Goal: Information Seeking & Learning: Learn about a topic

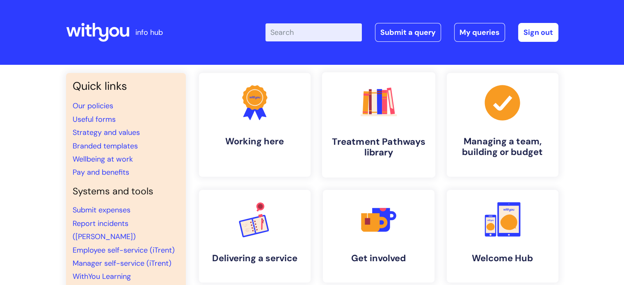
click at [362, 138] on h4 "Treatment Pathways library" at bounding box center [378, 147] width 100 height 22
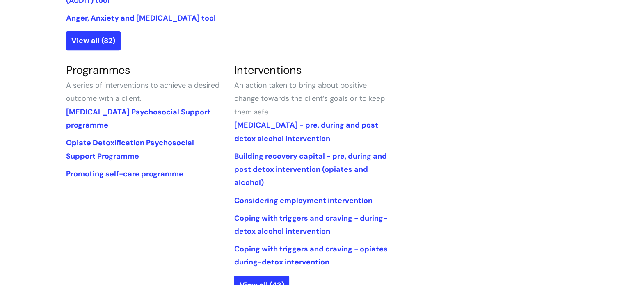
scroll to position [370, 0]
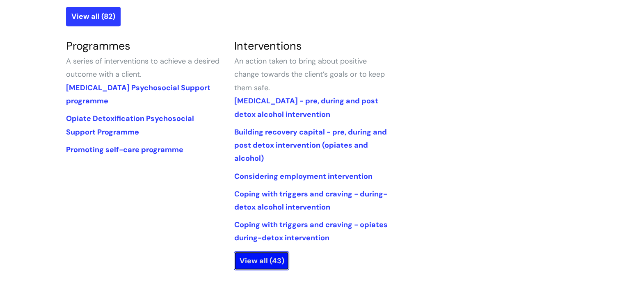
click at [248, 262] on link "View all (43)" at bounding box center [261, 260] width 55 height 19
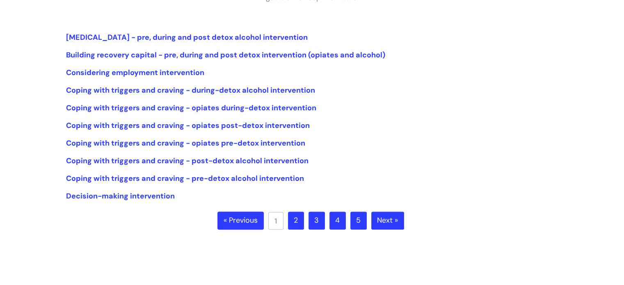
scroll to position [188, 0]
click at [296, 221] on link "2" at bounding box center [296, 220] width 16 height 18
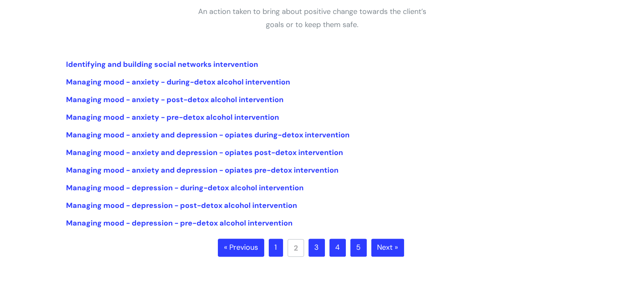
scroll to position [165, 0]
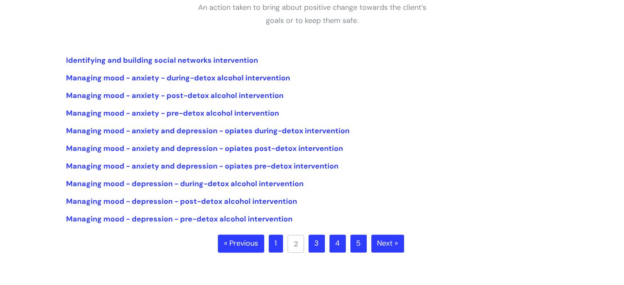
click at [314, 245] on link "3" at bounding box center [316, 244] width 16 height 18
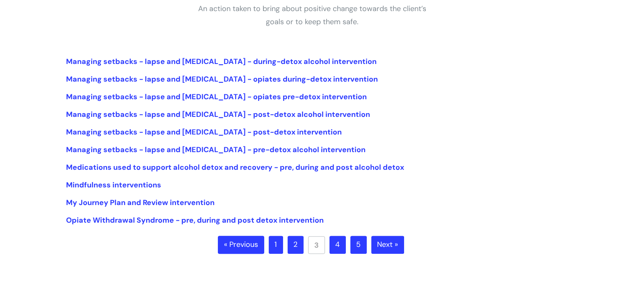
scroll to position [164, 0]
click at [337, 241] on link "4" at bounding box center [337, 244] width 16 height 18
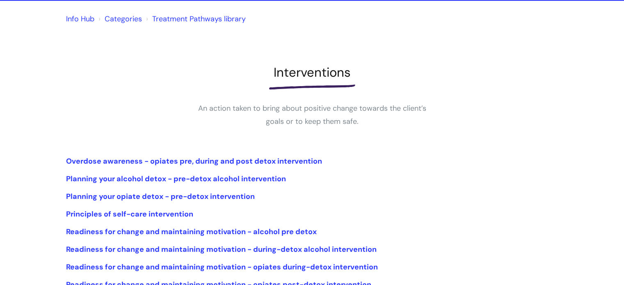
scroll to position [128, 0]
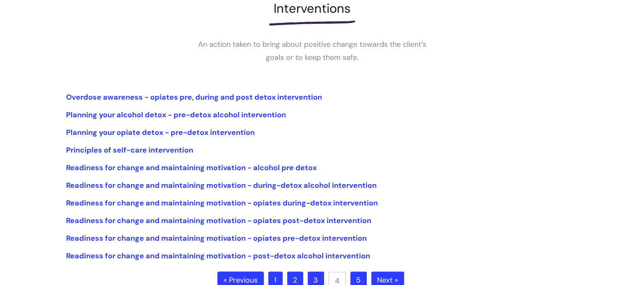
click at [320, 273] on link "3" at bounding box center [316, 280] width 16 height 18
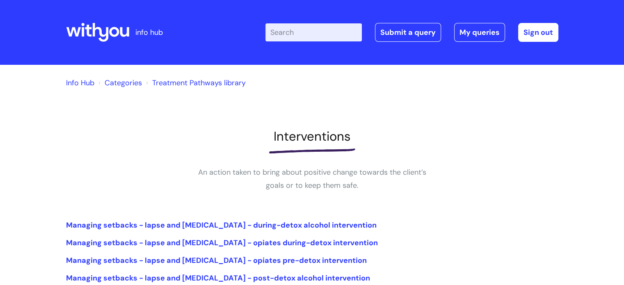
scroll to position [139, 0]
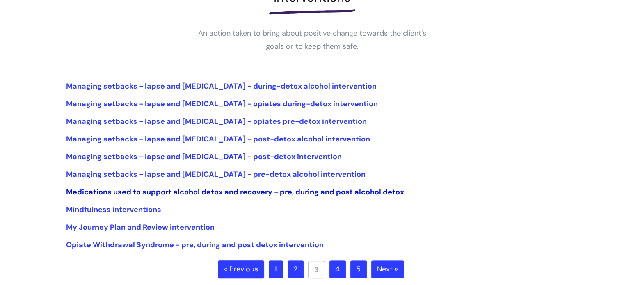
click at [169, 192] on link "Medications used to support alcohol detox and recovery - pre, during and post a…" at bounding box center [235, 192] width 338 height 10
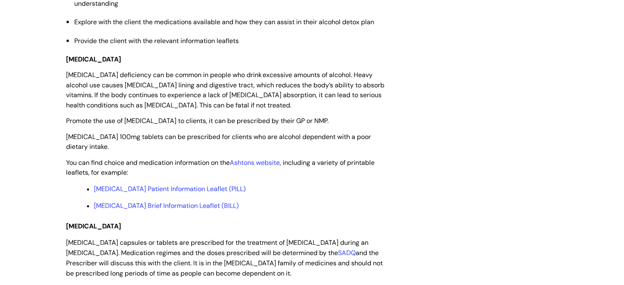
scroll to position [1177, 0]
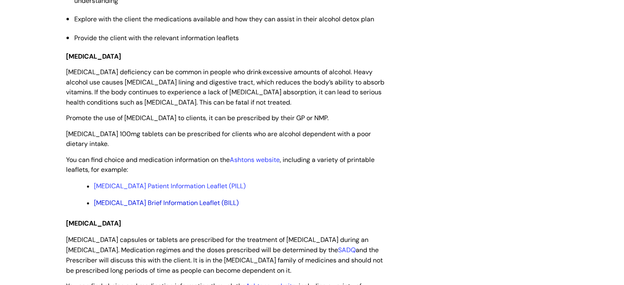
click at [141, 206] on link "[MEDICAL_DATA] Brief Information Leaflet (BILL)" at bounding box center [166, 202] width 145 height 9
click at [143, 190] on link "Thiamine Patient Information Leaflet (PILL)" at bounding box center [170, 186] width 152 height 9
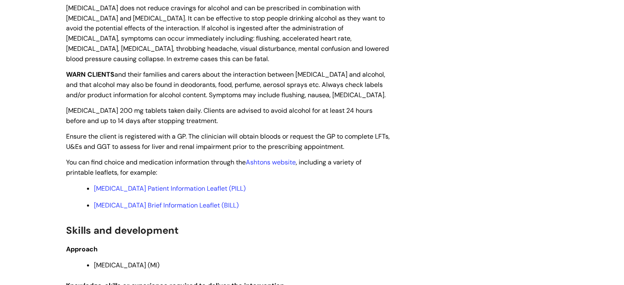
scroll to position [2037, 0]
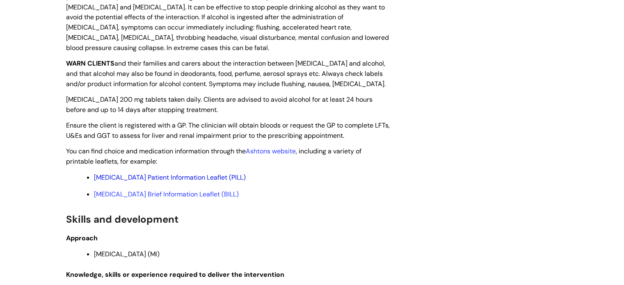
click at [168, 173] on link "Disulfiram Patient Information Leaflet (PILL)" at bounding box center [170, 177] width 152 height 9
click at [136, 193] on link "Disulfiram Brief Information Leaflet (BILL)" at bounding box center [166, 194] width 145 height 9
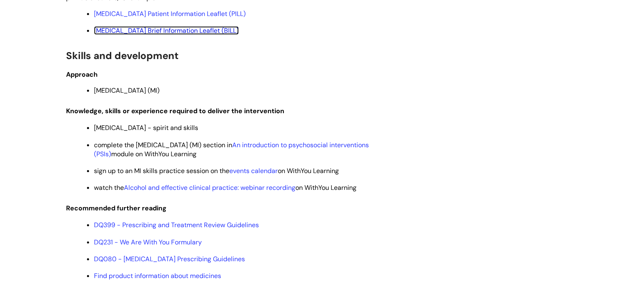
scroll to position [2206, 0]
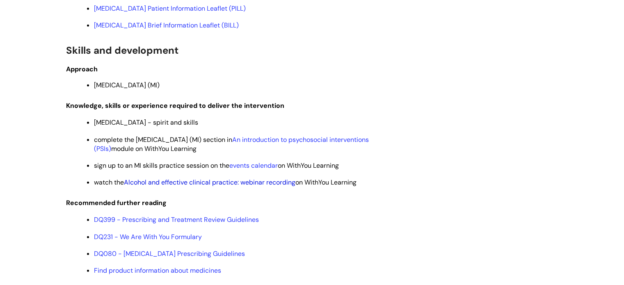
click at [214, 182] on link "Alcohol and effective clinical practice: webinar recording" at bounding box center [209, 182] width 171 height 9
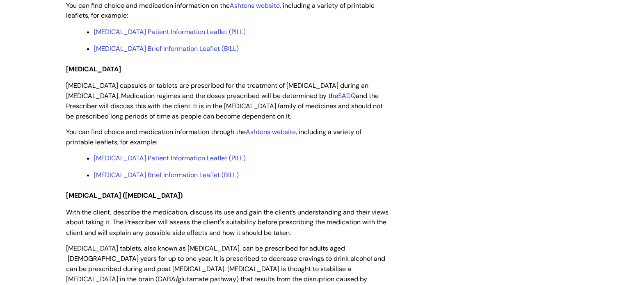
scroll to position [1303, 0]
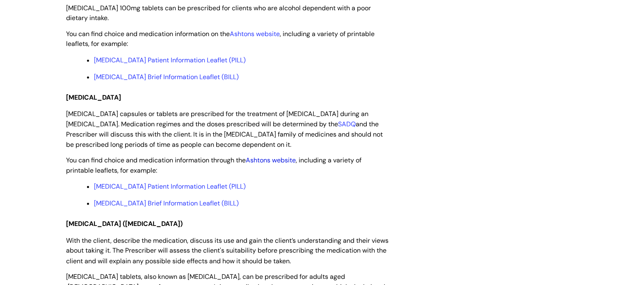
click at [269, 164] on link "Ashtons website" at bounding box center [271, 160] width 50 height 9
click at [214, 190] on link "Chlordiazepoxide Patient Information Leaflet (PILL)" at bounding box center [170, 186] width 152 height 9
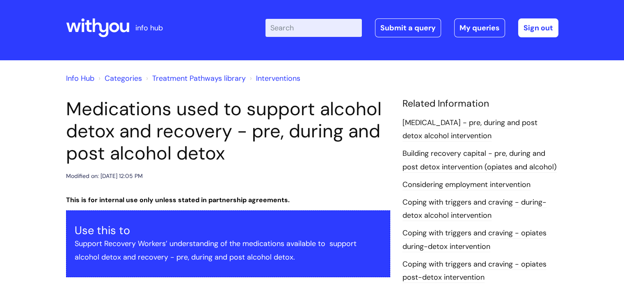
scroll to position [3, 0]
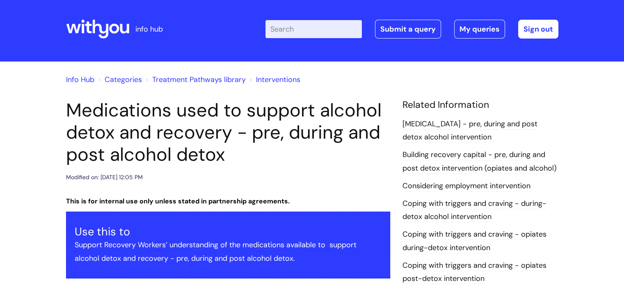
click at [323, 23] on input "Enter your search term here..." at bounding box center [313, 29] width 96 height 18
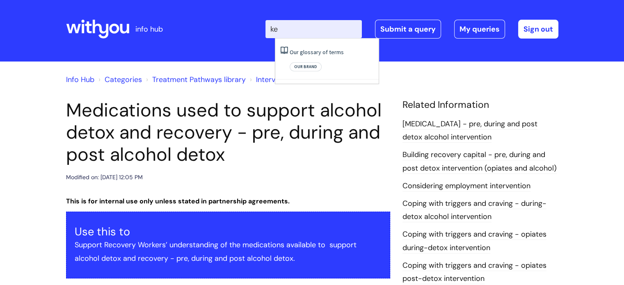
type input "k"
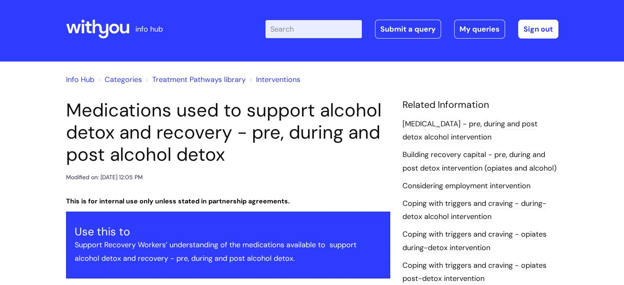
click at [226, 76] on link "Treatment Pathways library" at bounding box center [198, 80] width 93 height 10
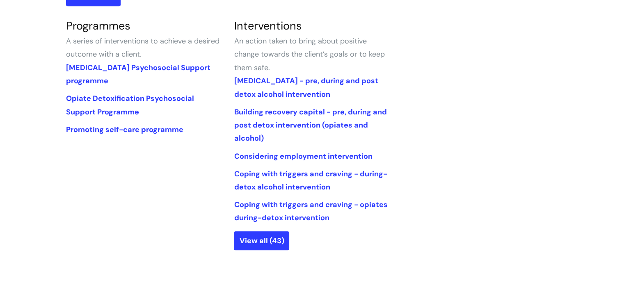
scroll to position [392, 0]
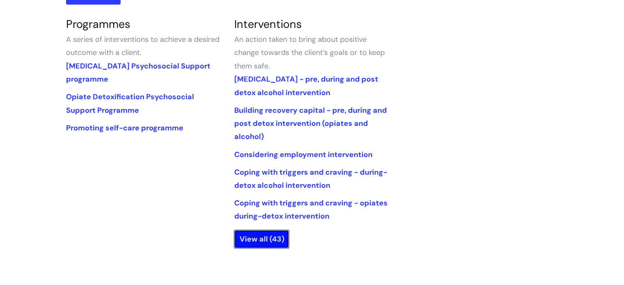
click at [278, 241] on link "View all (43)" at bounding box center [261, 239] width 55 height 19
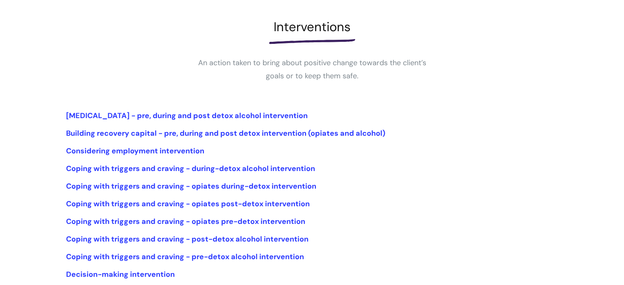
scroll to position [167, 0]
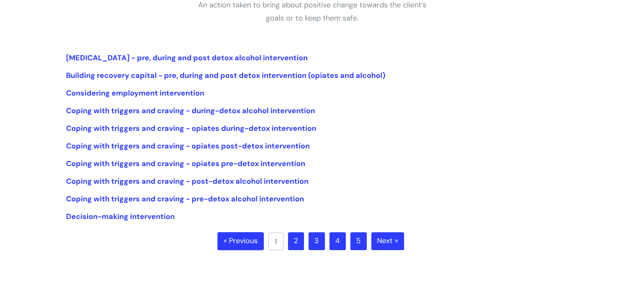
click at [294, 238] on link "2" at bounding box center [296, 241] width 16 height 18
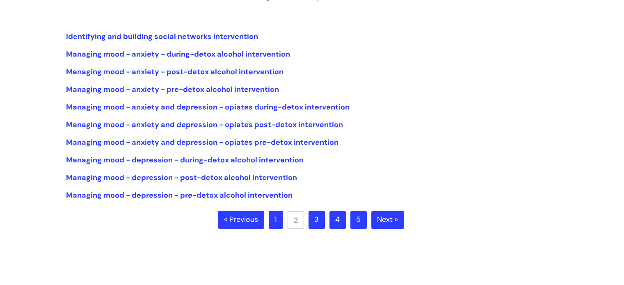
scroll to position [205, 0]
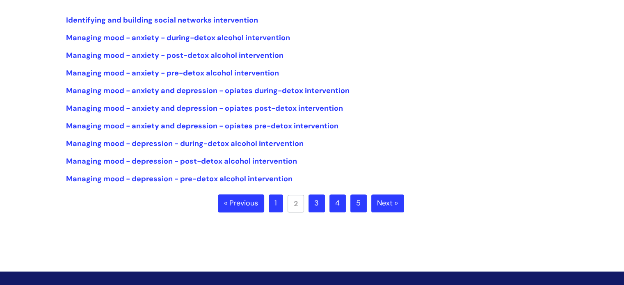
click at [315, 198] on link "3" at bounding box center [316, 203] width 16 height 18
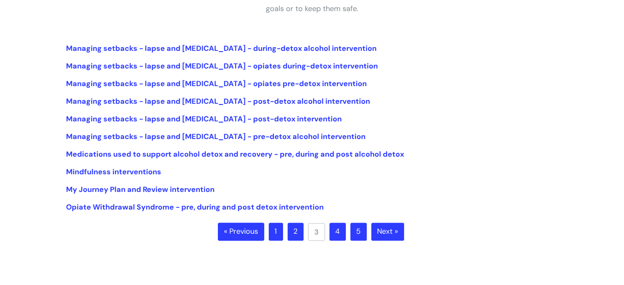
scroll to position [177, 0]
click at [342, 232] on link "4" at bounding box center [337, 231] width 16 height 18
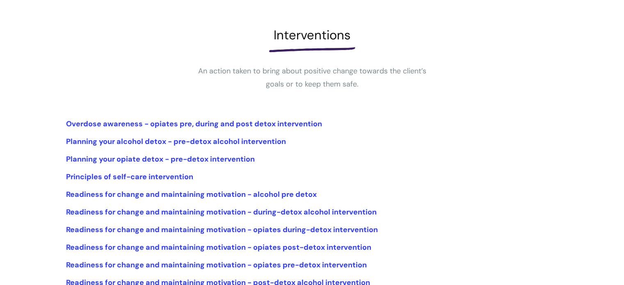
scroll to position [141, 0]
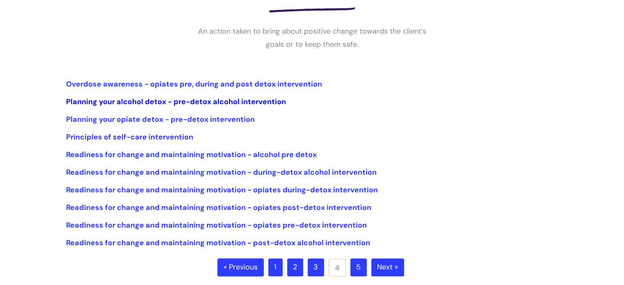
click at [229, 100] on link "Planning your alcohol detox - pre-detox alcohol intervention" at bounding box center [176, 102] width 220 height 10
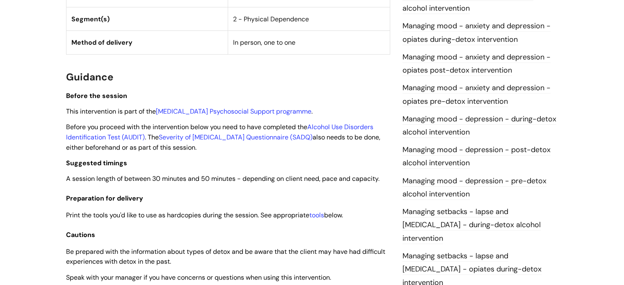
scroll to position [508, 0]
click at [275, 139] on link "Severity of Alcohol Dependence Questionnaire (SADQ)" at bounding box center [236, 136] width 154 height 9
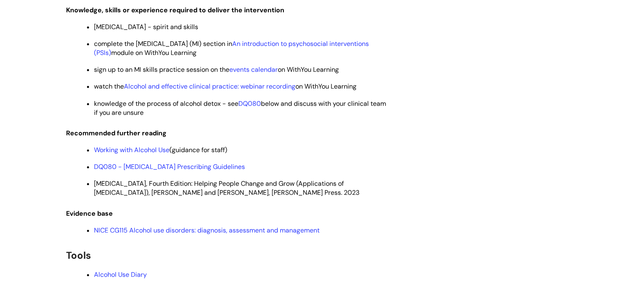
scroll to position [1233, 0]
click at [155, 153] on link "Working with Alcohol Use" at bounding box center [131, 149] width 75 height 9
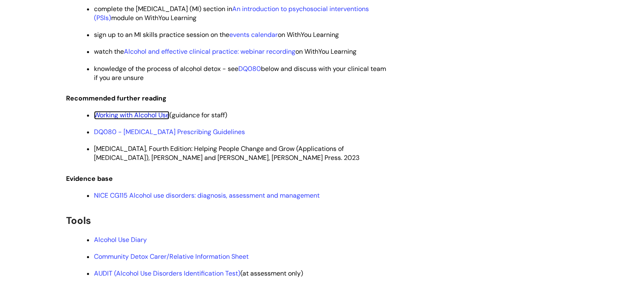
scroll to position [1268, 0]
click at [184, 136] on link "DQ080 - Alcohol Dependence Prescribing Guidelines" at bounding box center [169, 131] width 151 height 9
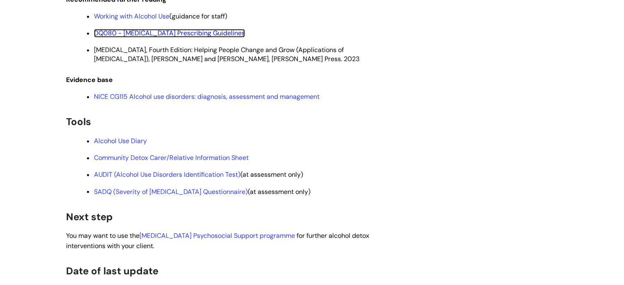
scroll to position [1316, 0]
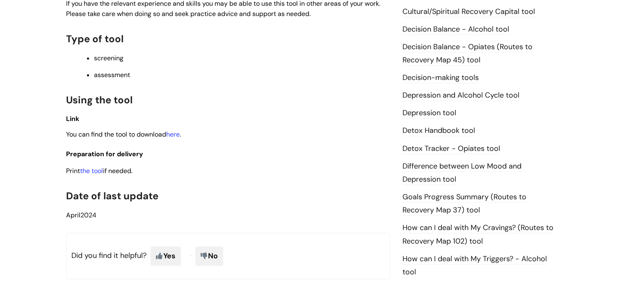
scroll to position [412, 0]
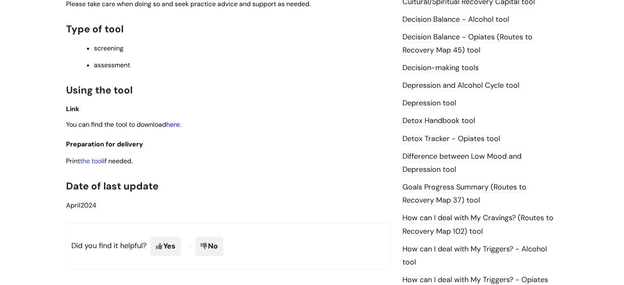
click at [175, 127] on link "here" at bounding box center [173, 124] width 14 height 9
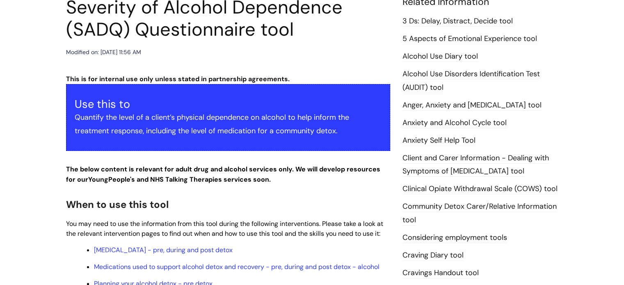
scroll to position [0, 0]
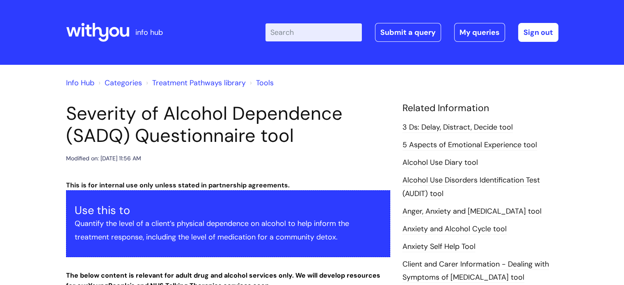
click at [235, 84] on link "Treatment Pathways library" at bounding box center [198, 83] width 93 height 10
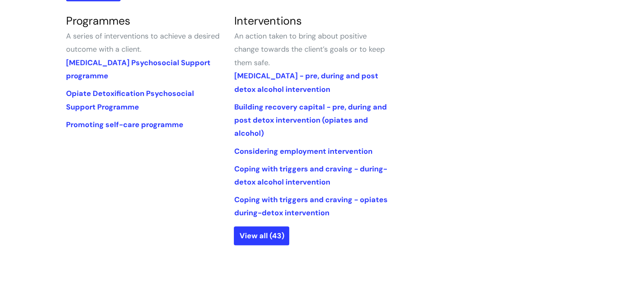
scroll to position [408, 0]
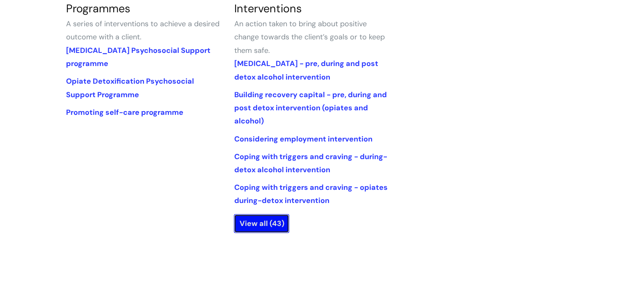
click at [276, 217] on link "View all (43)" at bounding box center [261, 223] width 55 height 19
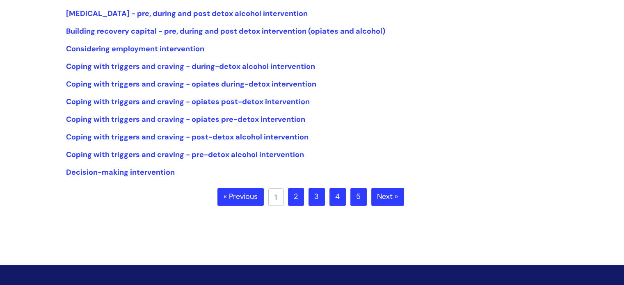
scroll to position [213, 0]
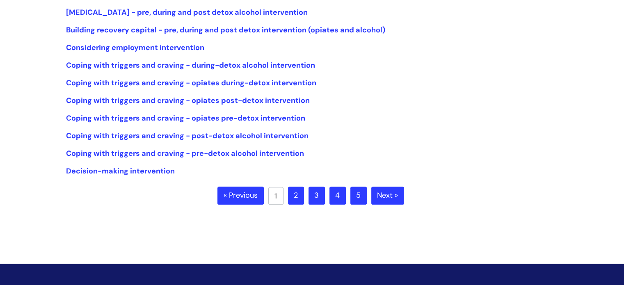
click at [302, 190] on link "2" at bounding box center [296, 196] width 16 height 18
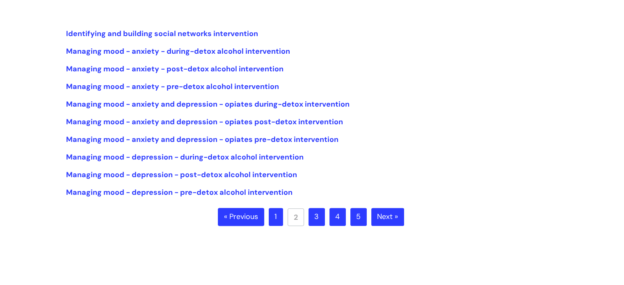
scroll to position [197, 0]
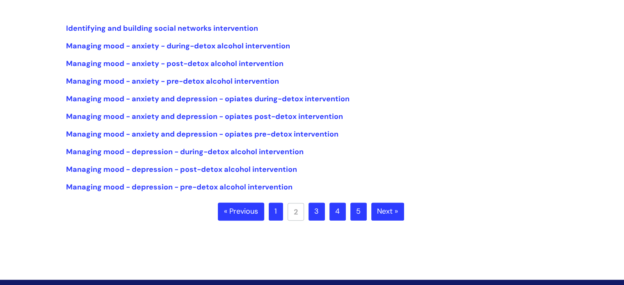
click at [323, 204] on link "3" at bounding box center [316, 212] width 16 height 18
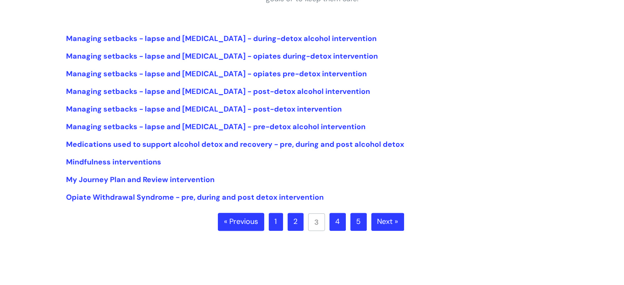
scroll to position [187, 0]
click at [260, 144] on link "Medications used to support alcohol detox and recovery - pre, during and post a…" at bounding box center [235, 144] width 338 height 10
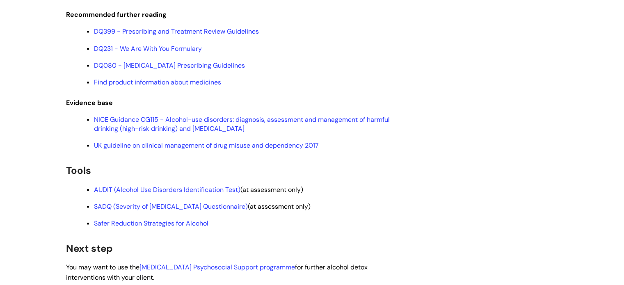
scroll to position [2396, 0]
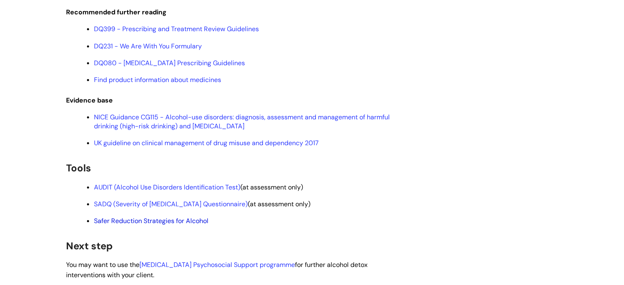
click at [195, 223] on link "Safer Reduction Strategies for Alcohol" at bounding box center [151, 220] width 114 height 9
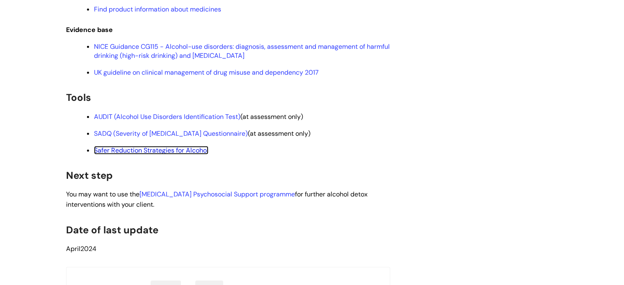
scroll to position [2502, 0]
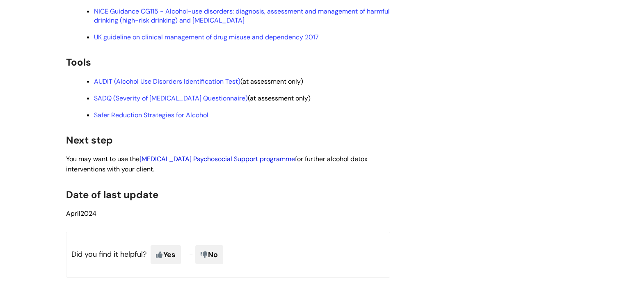
click at [223, 160] on link "Alcohol Detoxification Psychosocial Support programme" at bounding box center [216, 159] width 155 height 9
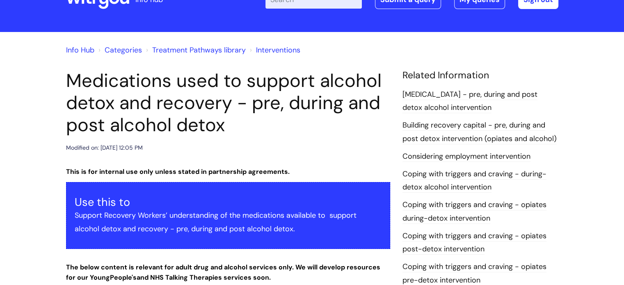
scroll to position [0, 0]
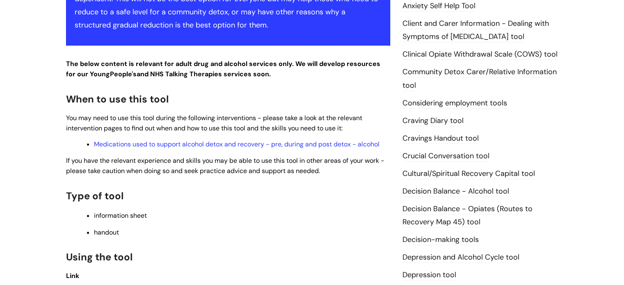
scroll to position [240, 0]
click at [197, 148] on link "Medications used to support alcohol detox and recovery - pre, during and post d…" at bounding box center [236, 144] width 285 height 9
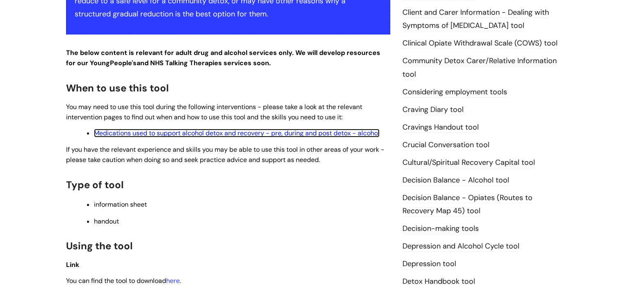
scroll to position [292, 0]
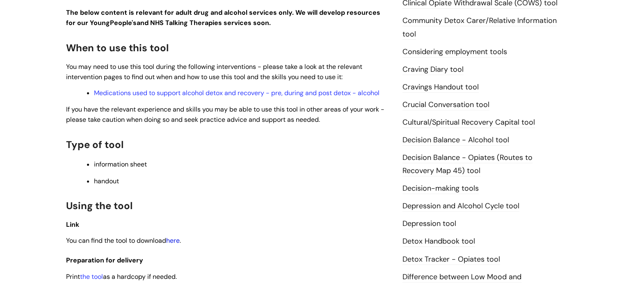
click at [173, 240] on link "here" at bounding box center [173, 240] width 14 height 9
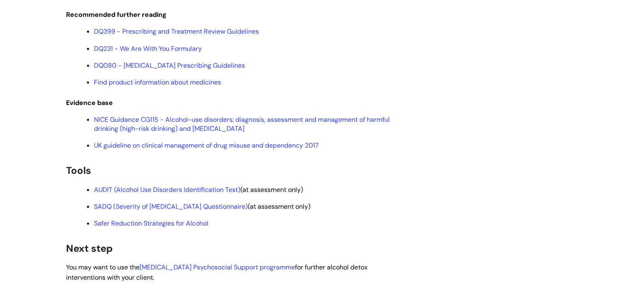
scroll to position [2396, 0]
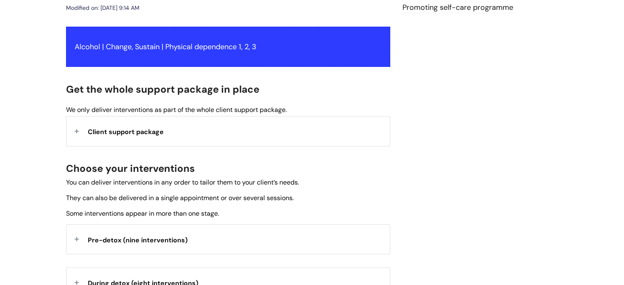
scroll to position [187, 0]
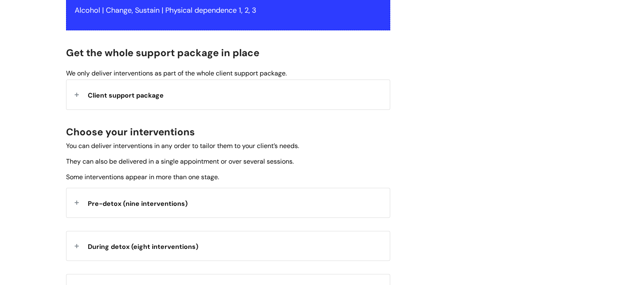
click at [139, 93] on span "Client support package" at bounding box center [126, 95] width 76 height 9
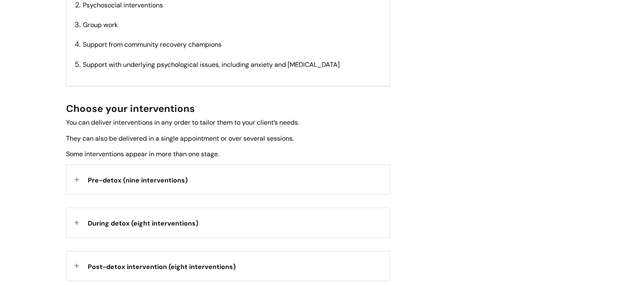
scroll to position [397, 0]
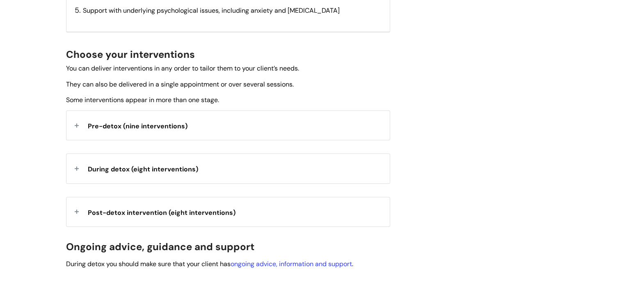
click at [144, 130] on strong "Pre-detox (nine interventions)" at bounding box center [138, 125] width 100 height 12
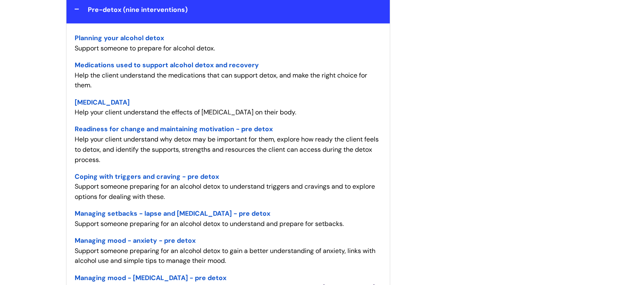
scroll to position [513, 0]
click at [120, 37] on span "Planning your alcohol detox" at bounding box center [119, 38] width 89 height 9
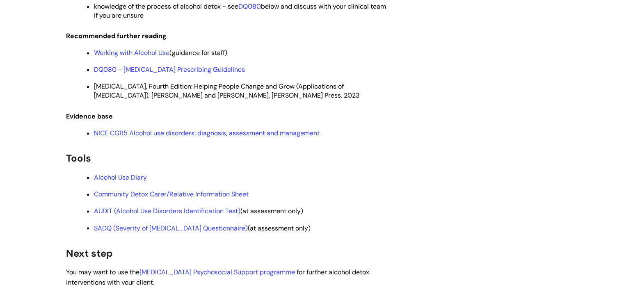
scroll to position [1352, 0]
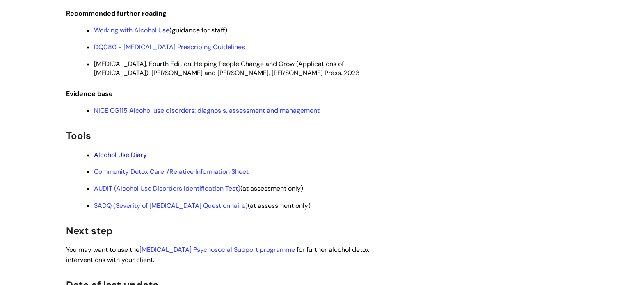
click at [137, 159] on link "Alcohol Use Diary" at bounding box center [120, 154] width 53 height 9
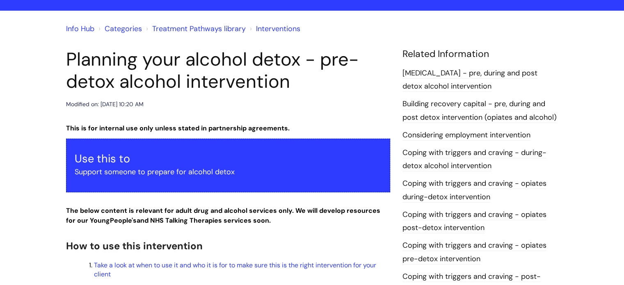
scroll to position [0, 0]
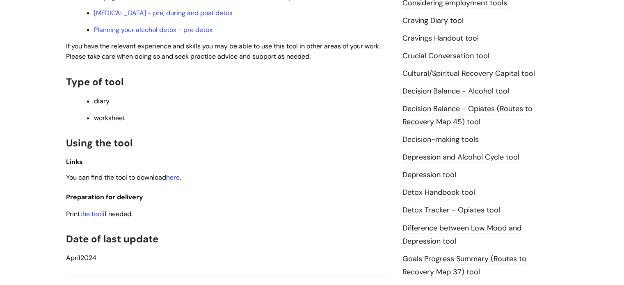
scroll to position [359, 0]
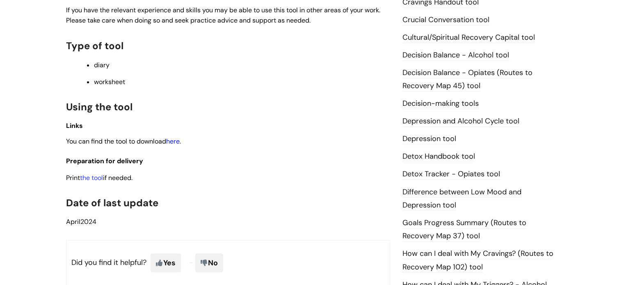
click at [174, 144] on link "here" at bounding box center [173, 141] width 14 height 9
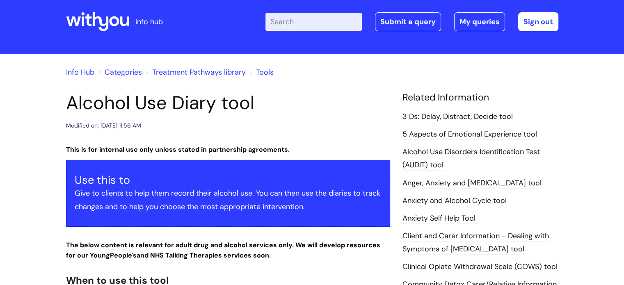
scroll to position [0, 0]
